Goal: Information Seeking & Learning: Learn about a topic

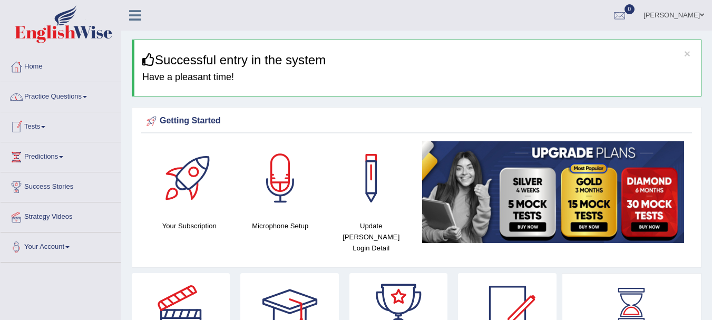
click at [53, 123] on link "Tests" at bounding box center [61, 125] width 120 height 26
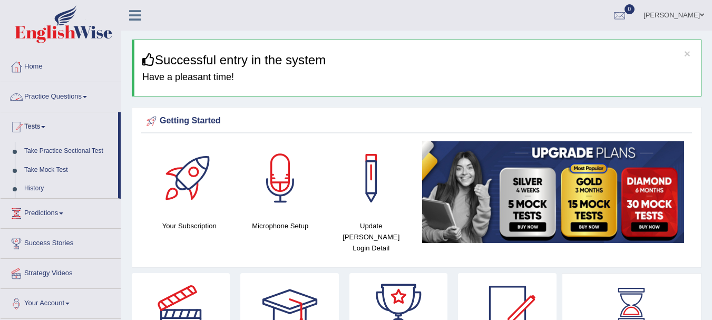
click at [79, 82] on li "Home" at bounding box center [61, 67] width 120 height 30
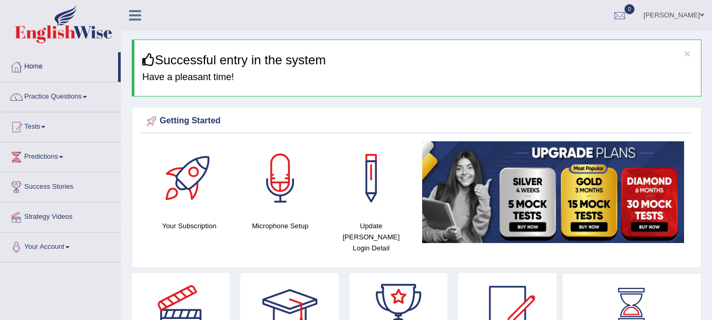
click at [78, 94] on link "Practice Questions" at bounding box center [61, 95] width 120 height 26
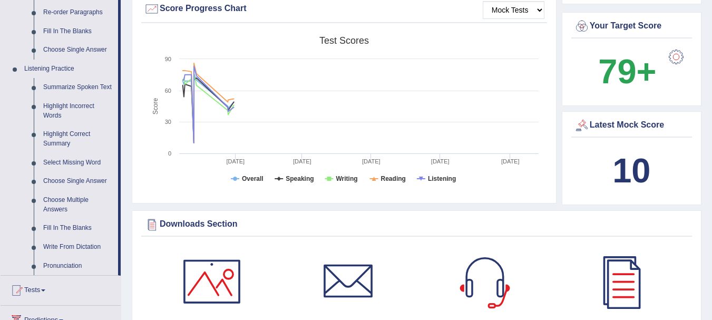
scroll to position [401, 0]
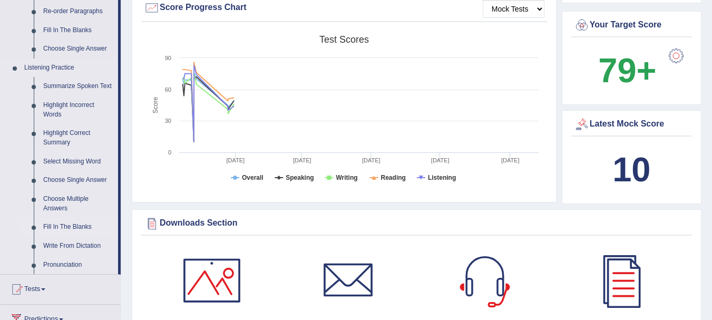
click at [70, 220] on link "Fill In The Blanks" at bounding box center [78, 227] width 80 height 19
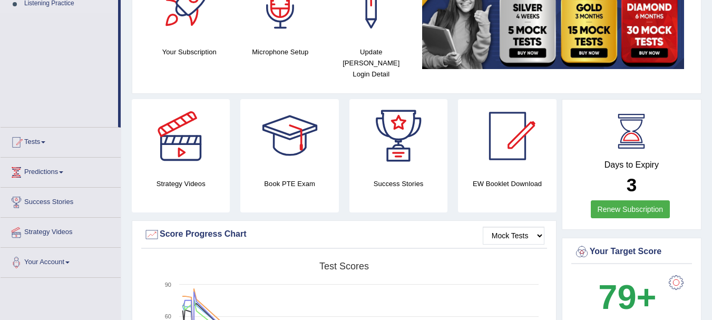
scroll to position [407, 0]
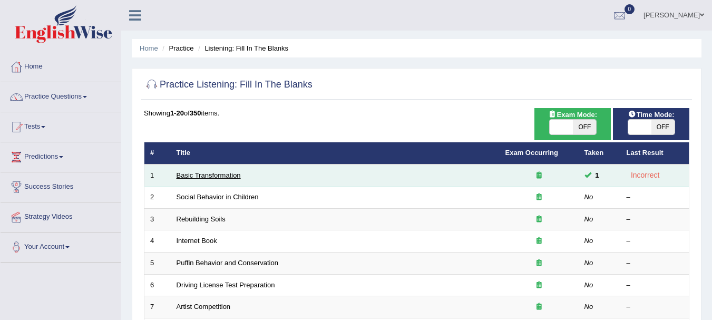
click at [216, 174] on link "Basic Transformation" at bounding box center [209, 175] width 64 height 8
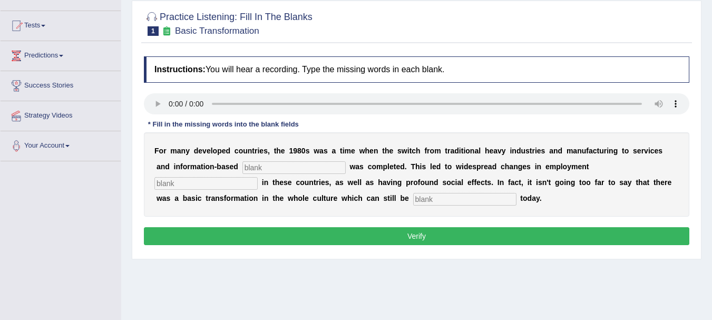
scroll to position [127, 0]
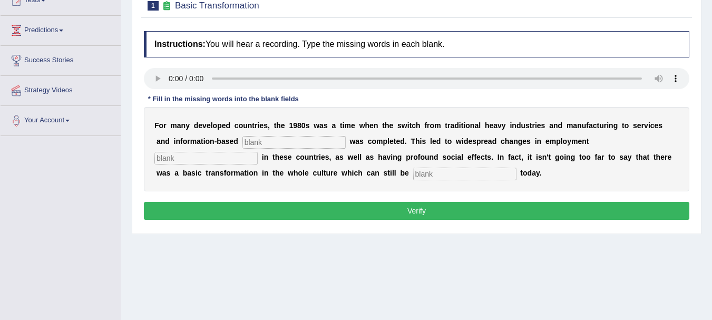
click at [307, 134] on div "F o r m a n y d e v e l o p e d c o u n t r i e s , t h e 1 9 8 0 s w a s a t i…" at bounding box center [417, 149] width 546 height 84
click at [301, 143] on input "text" at bounding box center [294, 142] width 103 height 13
click at [257, 142] on input "text" at bounding box center [294, 142] width 103 height 13
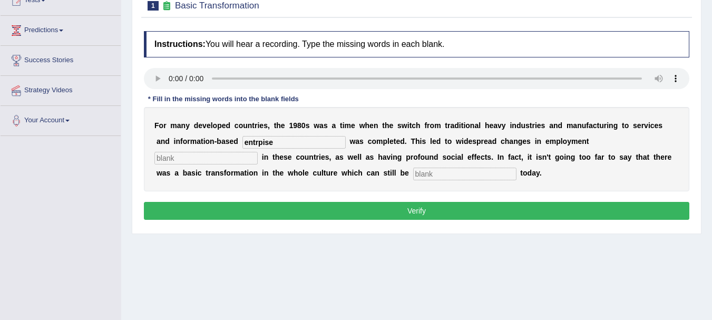
type input "entrpise"
click at [372, 217] on button "Verify" at bounding box center [417, 211] width 546 height 18
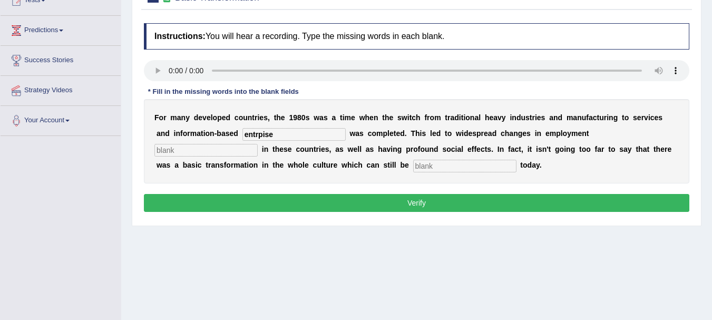
click at [200, 150] on input "text" at bounding box center [206, 150] width 103 height 13
type input "produt"
click at [442, 166] on input "text" at bounding box center [464, 166] width 103 height 13
type input "basic"
click at [421, 211] on button "Verify" at bounding box center [417, 203] width 546 height 18
